Goal: Transaction & Acquisition: Subscribe to service/newsletter

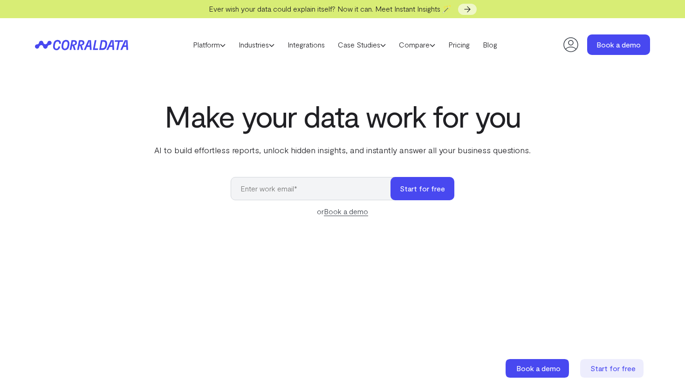
click at [267, 187] on input "email" at bounding box center [315, 188] width 169 height 23
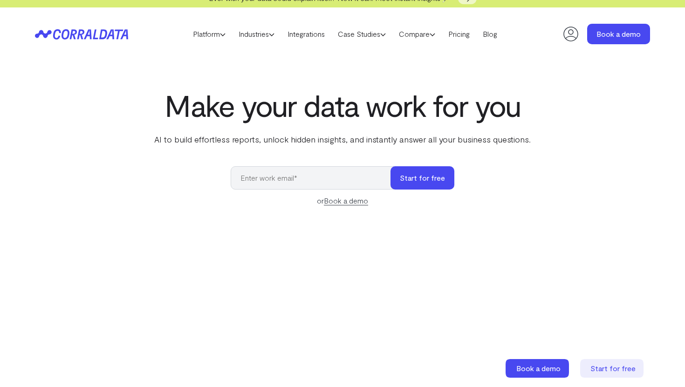
scroll to position [16, 0]
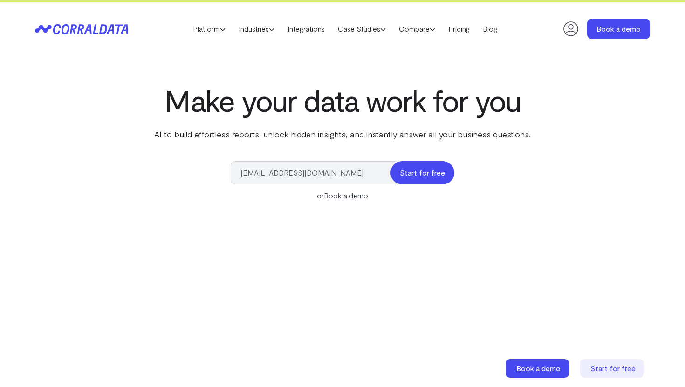
click at [428, 176] on button "Start for free" at bounding box center [422, 172] width 64 height 23
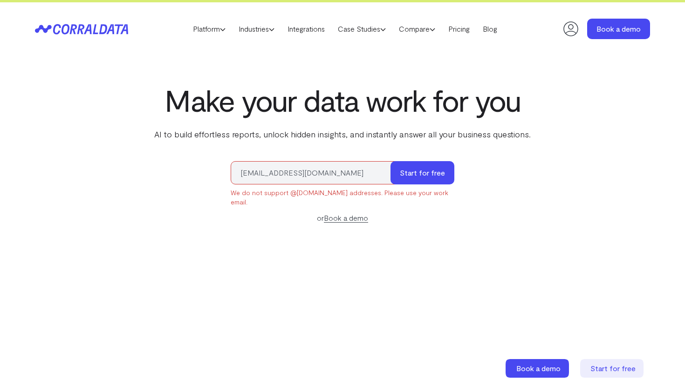
click at [376, 174] on input "[EMAIL_ADDRESS][DOMAIN_NAME]" at bounding box center [315, 172] width 169 height 23
click at [258, 173] on input "[EMAIL_ADDRESS][DOMAIN_NAME]" at bounding box center [315, 172] width 169 height 23
click at [283, 176] on input "[EMAIL_ADDRESS][DOMAIN_NAME]" at bounding box center [315, 172] width 169 height 23
click at [351, 175] on input "[EMAIL_ADDRESS][DOMAIN_NAME]" at bounding box center [315, 172] width 169 height 23
click at [414, 176] on button "Start for free" at bounding box center [422, 172] width 64 height 23
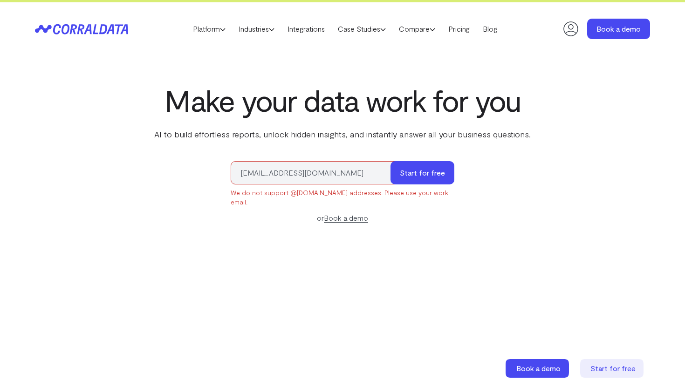
drag, startPoint x: 361, startPoint y: 171, endPoint x: 294, endPoint y: 168, distance: 67.6
click at [294, 168] on input "[EMAIL_ADDRESS][DOMAIN_NAME]" at bounding box center [315, 172] width 169 height 23
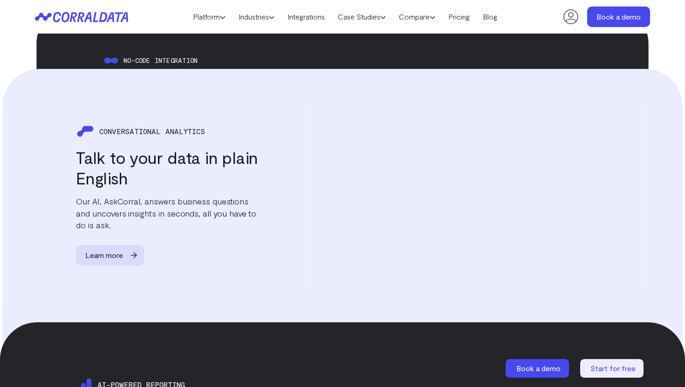
scroll to position [1131, 0]
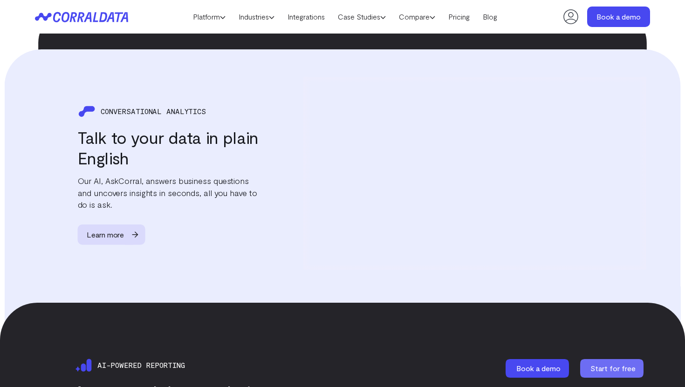
type input "adamhegazy333"
click at [605, 371] on span "Start for free" at bounding box center [612, 368] width 45 height 9
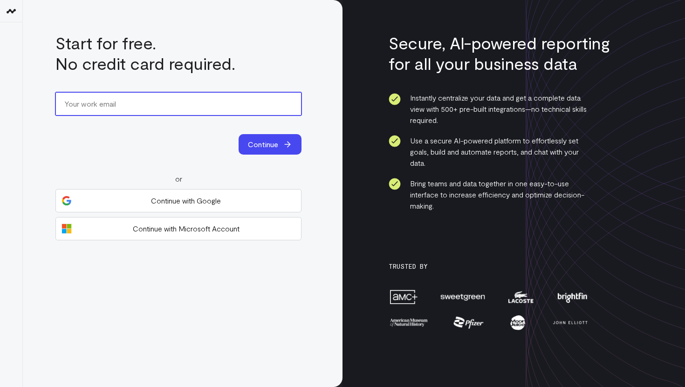
click at [95, 102] on input "email" at bounding box center [178, 103] width 246 height 23
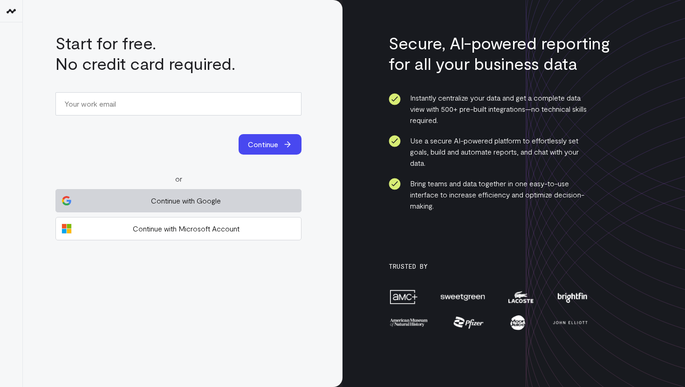
click at [183, 197] on span "Continue with Google" at bounding box center [185, 200] width 219 height 11
